Goal: Task Accomplishment & Management: Manage account settings

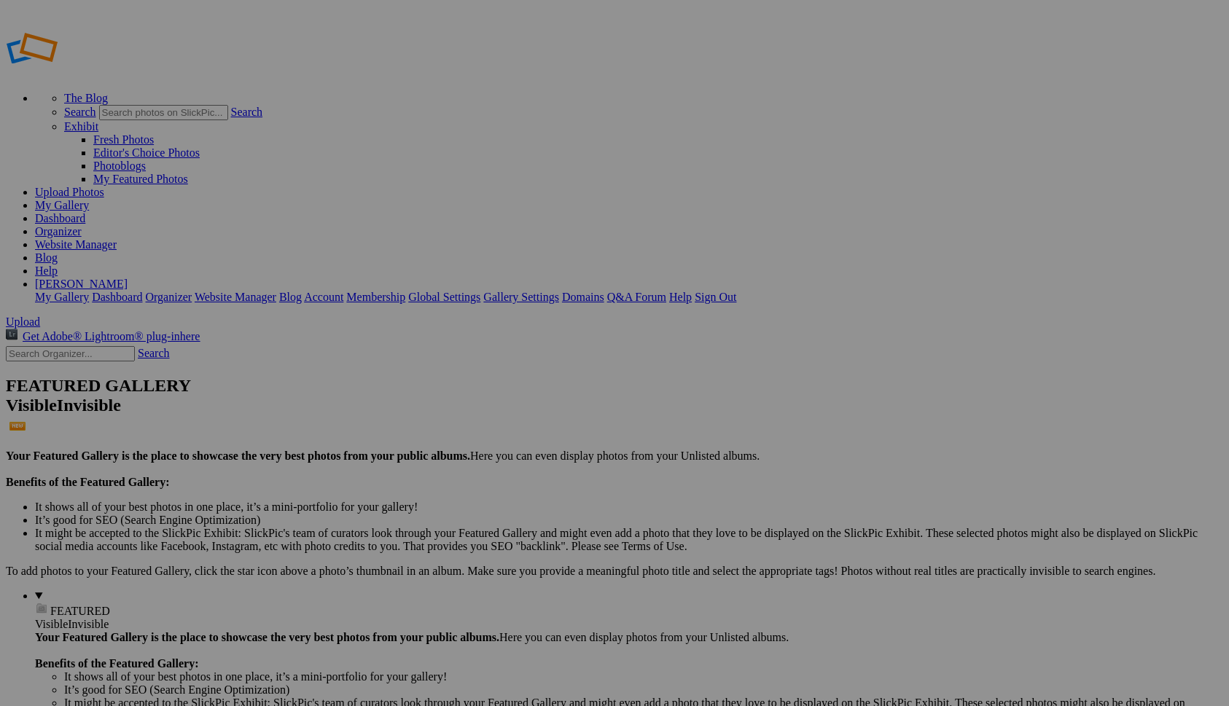
type input "Homepage"
click at [574, 402] on div "Select album..." at bounding box center [497, 408] width 153 height 13
click at [484, 426] on span "Create" at bounding box center [468, 432] width 31 height 12
